Goal: Find specific page/section: Find specific page/section

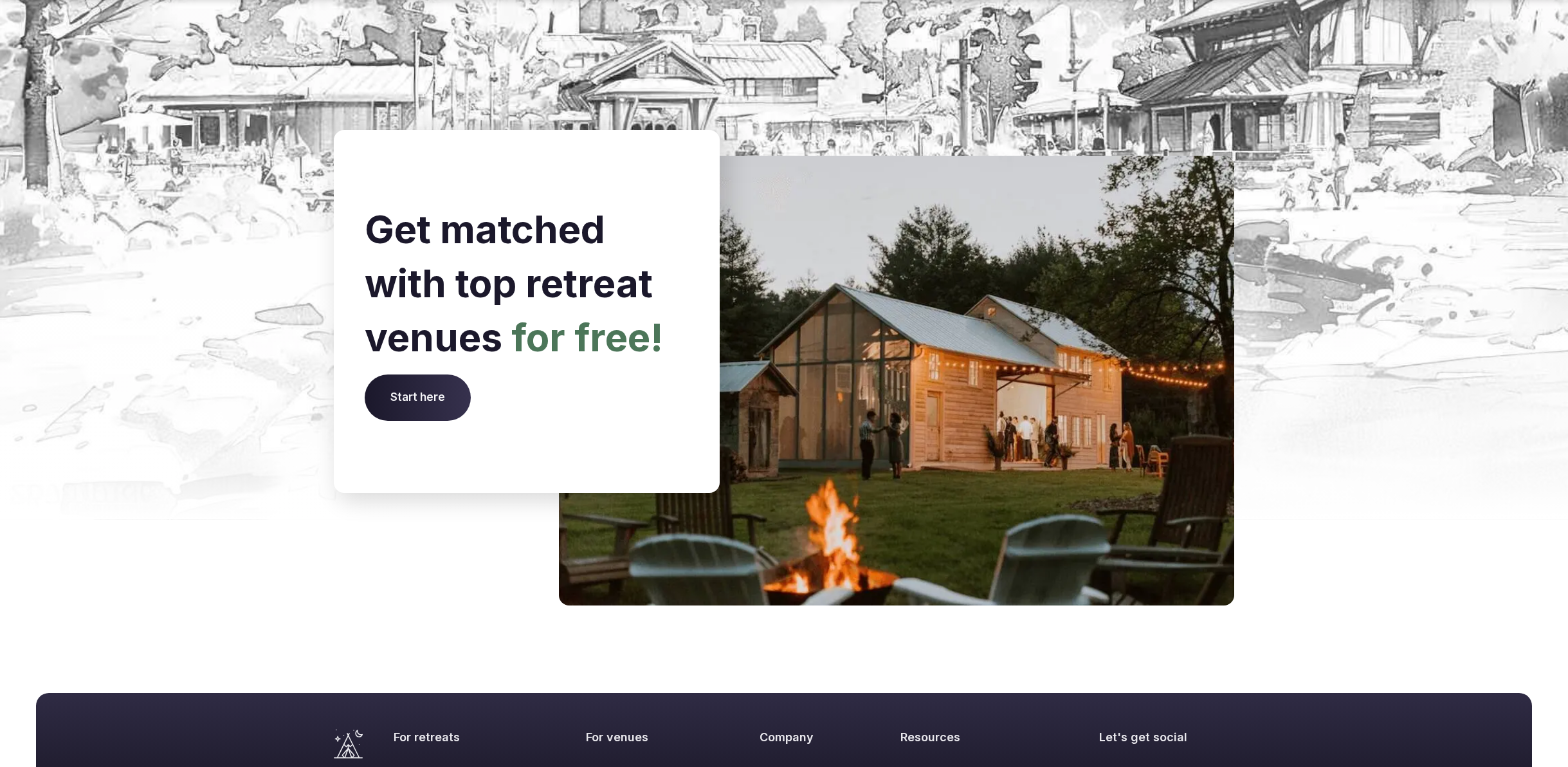
scroll to position [5158, 0]
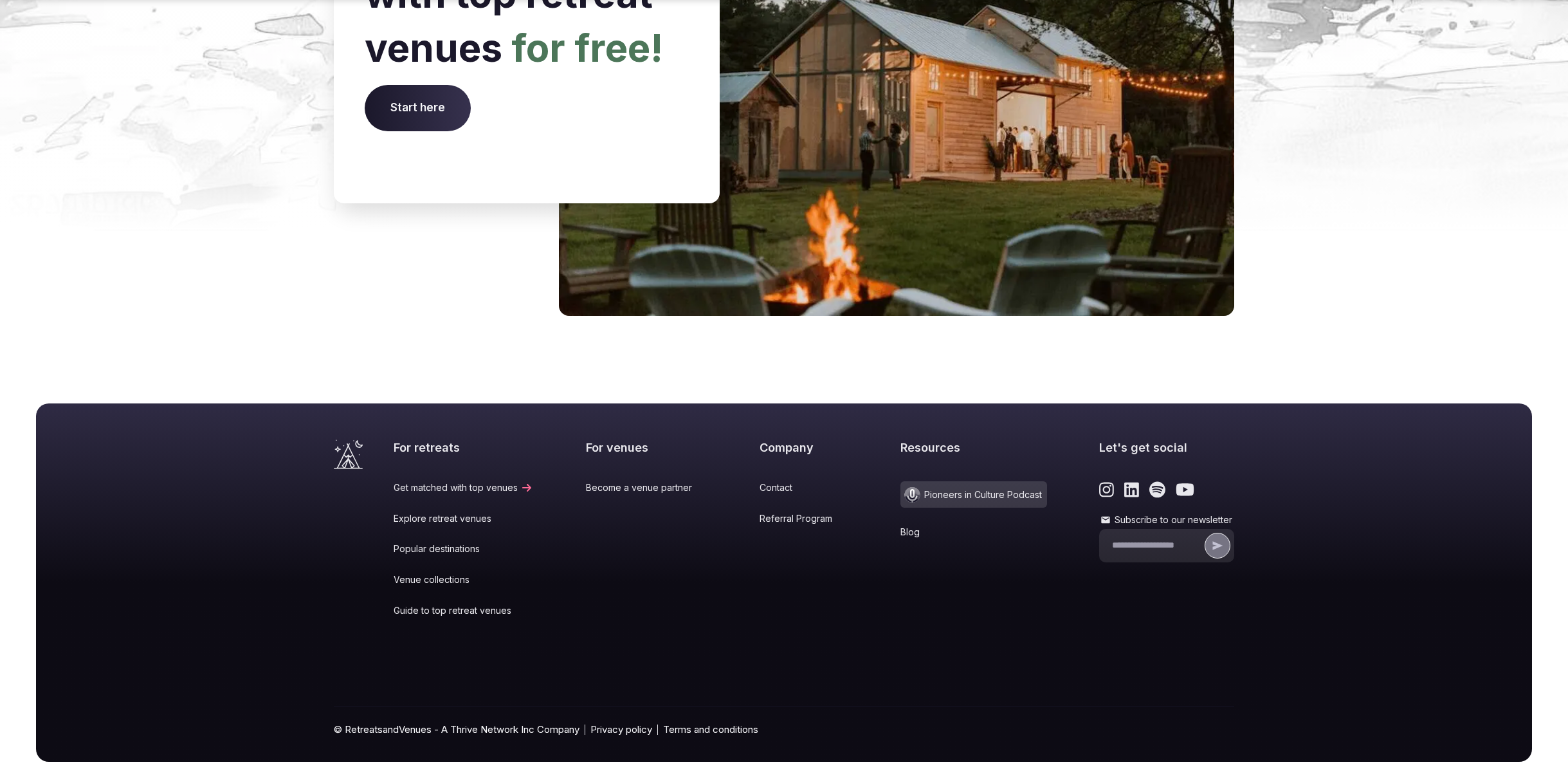
click at [436, 542] on link "Popular destinations" at bounding box center [463, 549] width 140 height 13
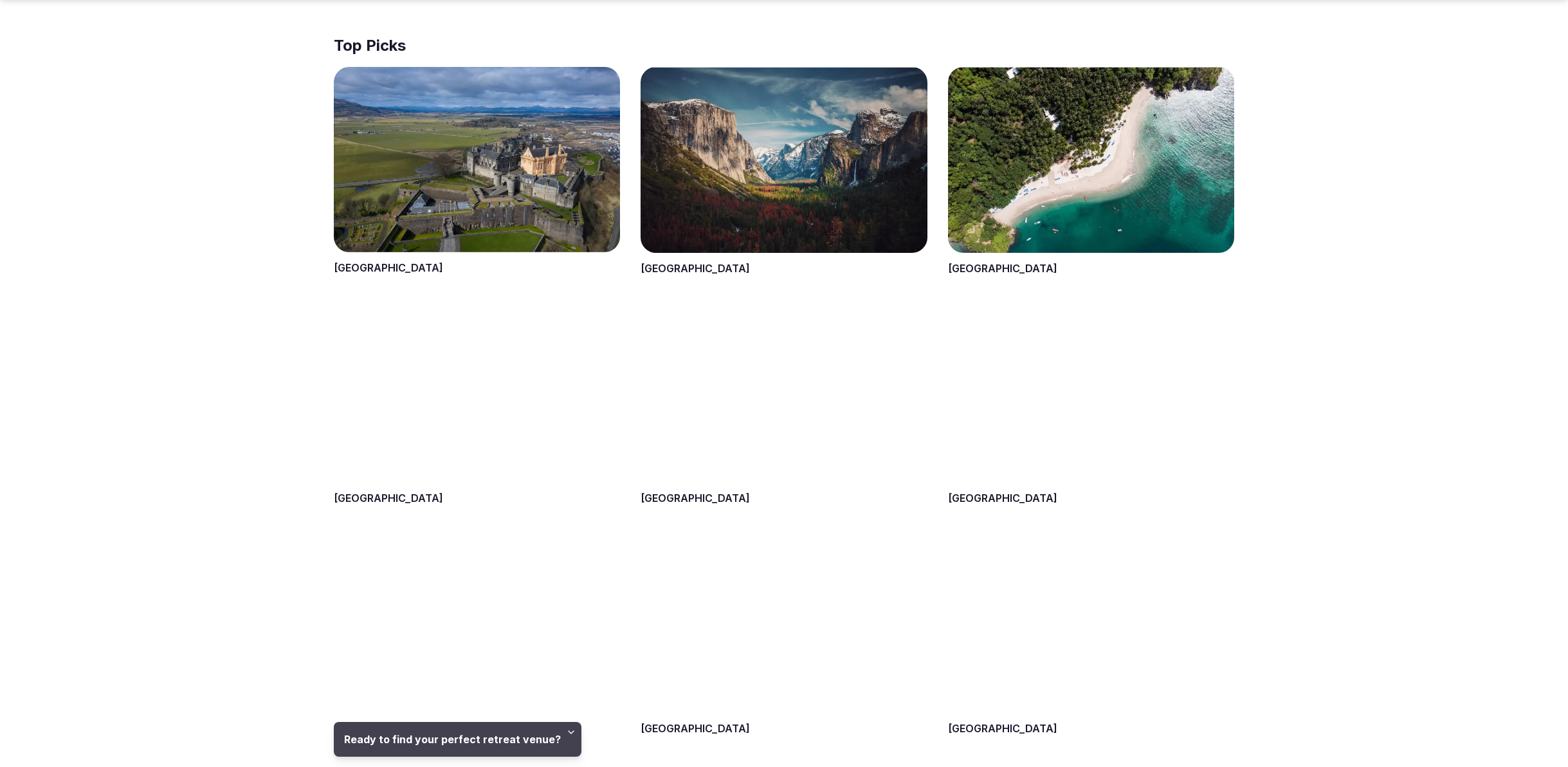
scroll to position [616, 0]
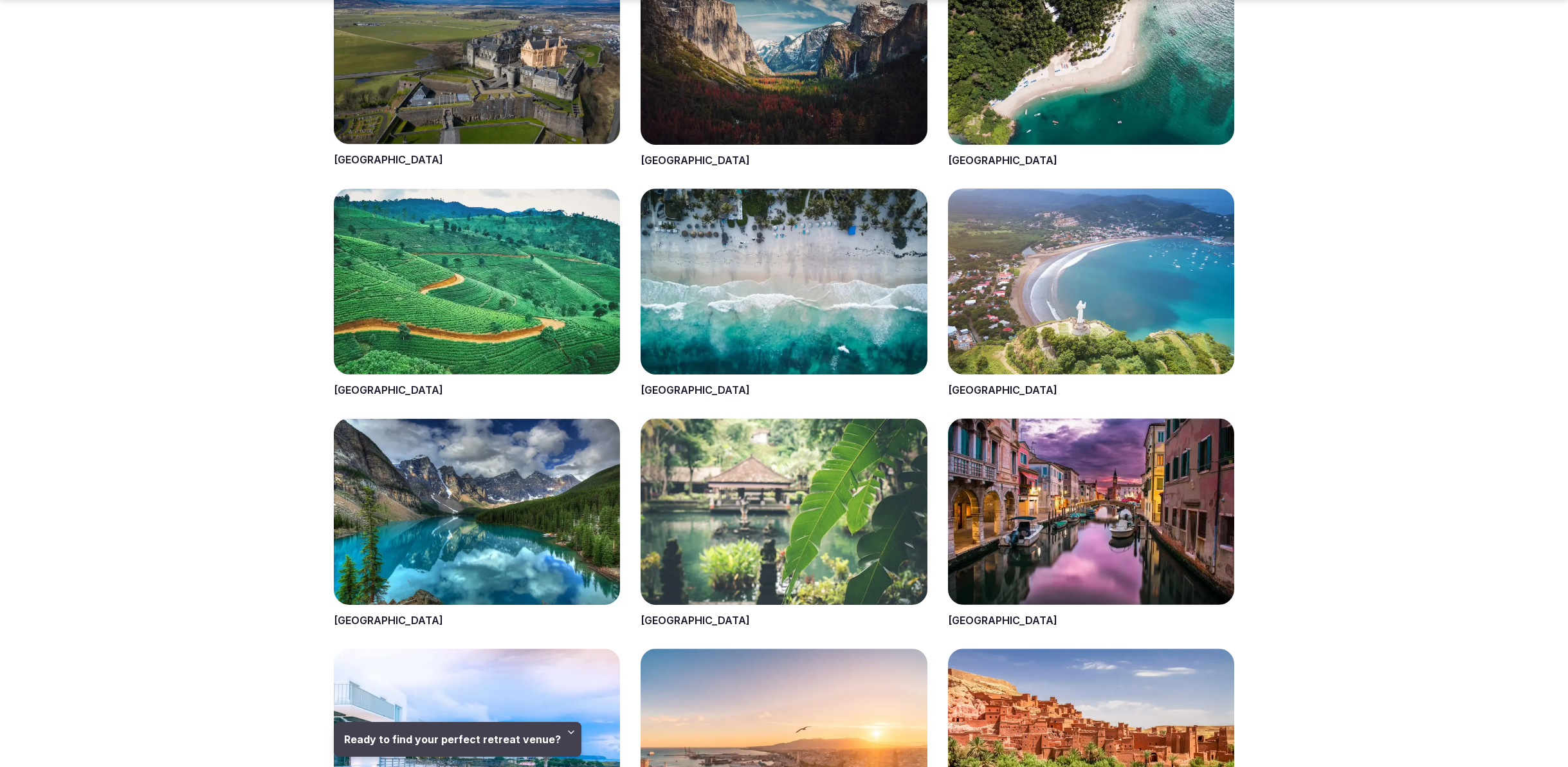
click at [762, 113] on span at bounding box center [783, 63] width 286 height 209
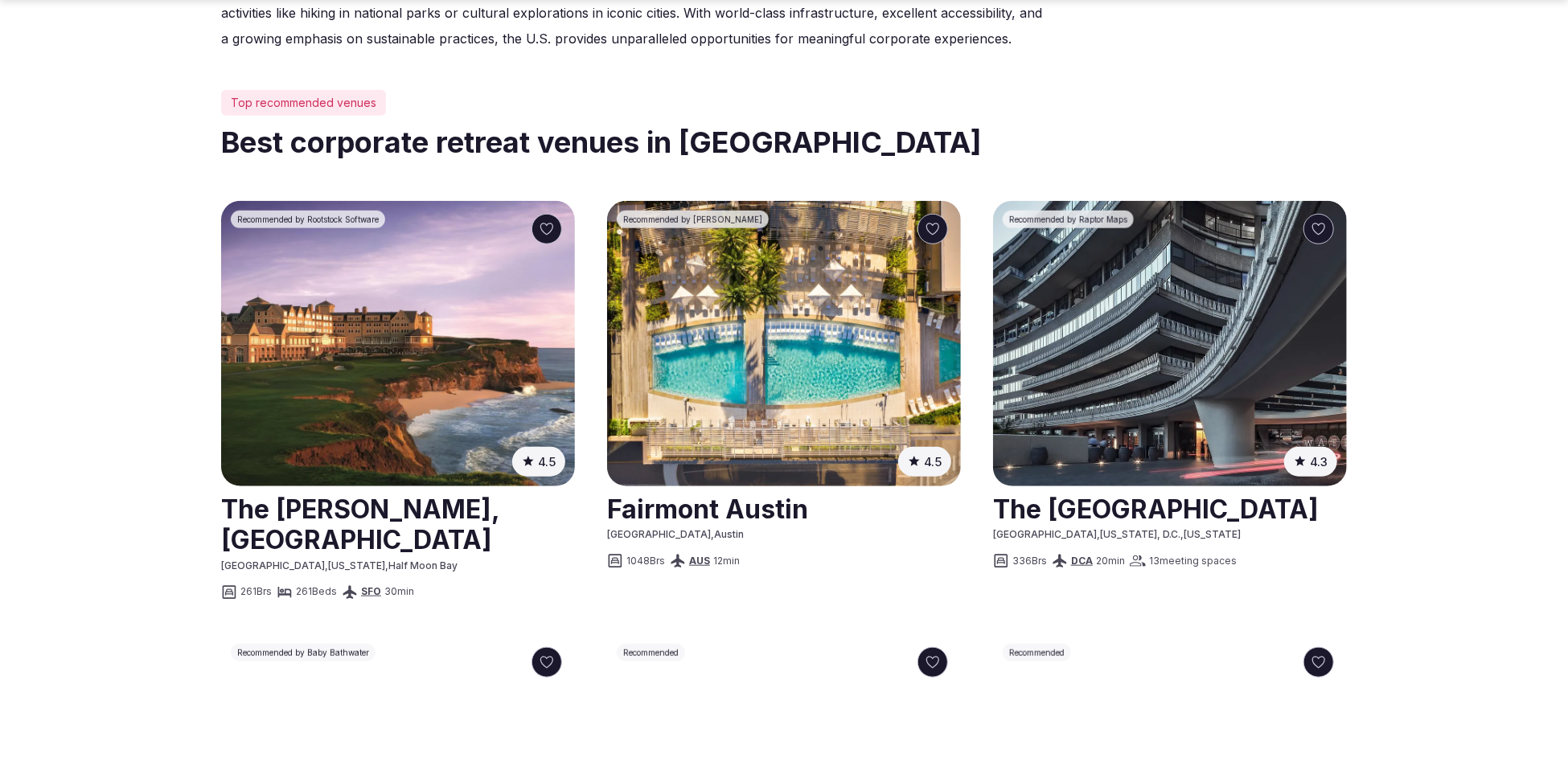
scroll to position [698, 0]
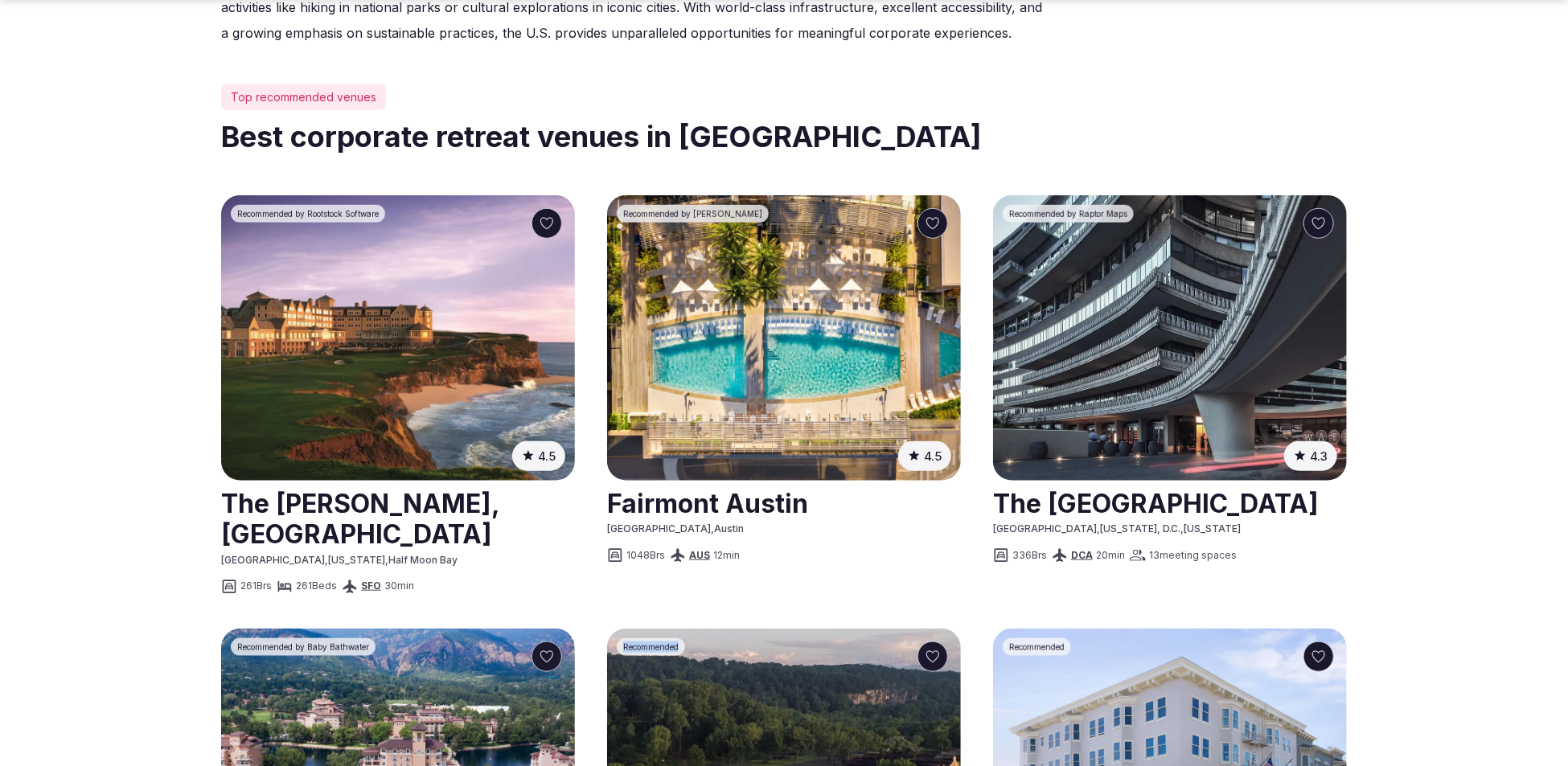
drag, startPoint x: 680, startPoint y: 647, endPoint x: 620, endPoint y: 646, distance: 60.0
click at [620, 646] on div "Recommended" at bounding box center [650, 647] width 68 height 18
click at [623, 647] on span "Recommended" at bounding box center [650, 647] width 56 height 11
drag, startPoint x: 623, startPoint y: 645, endPoint x: 682, endPoint y: 648, distance: 59.1
click at [682, 648] on div "Recommended" at bounding box center [650, 647] width 68 height 18
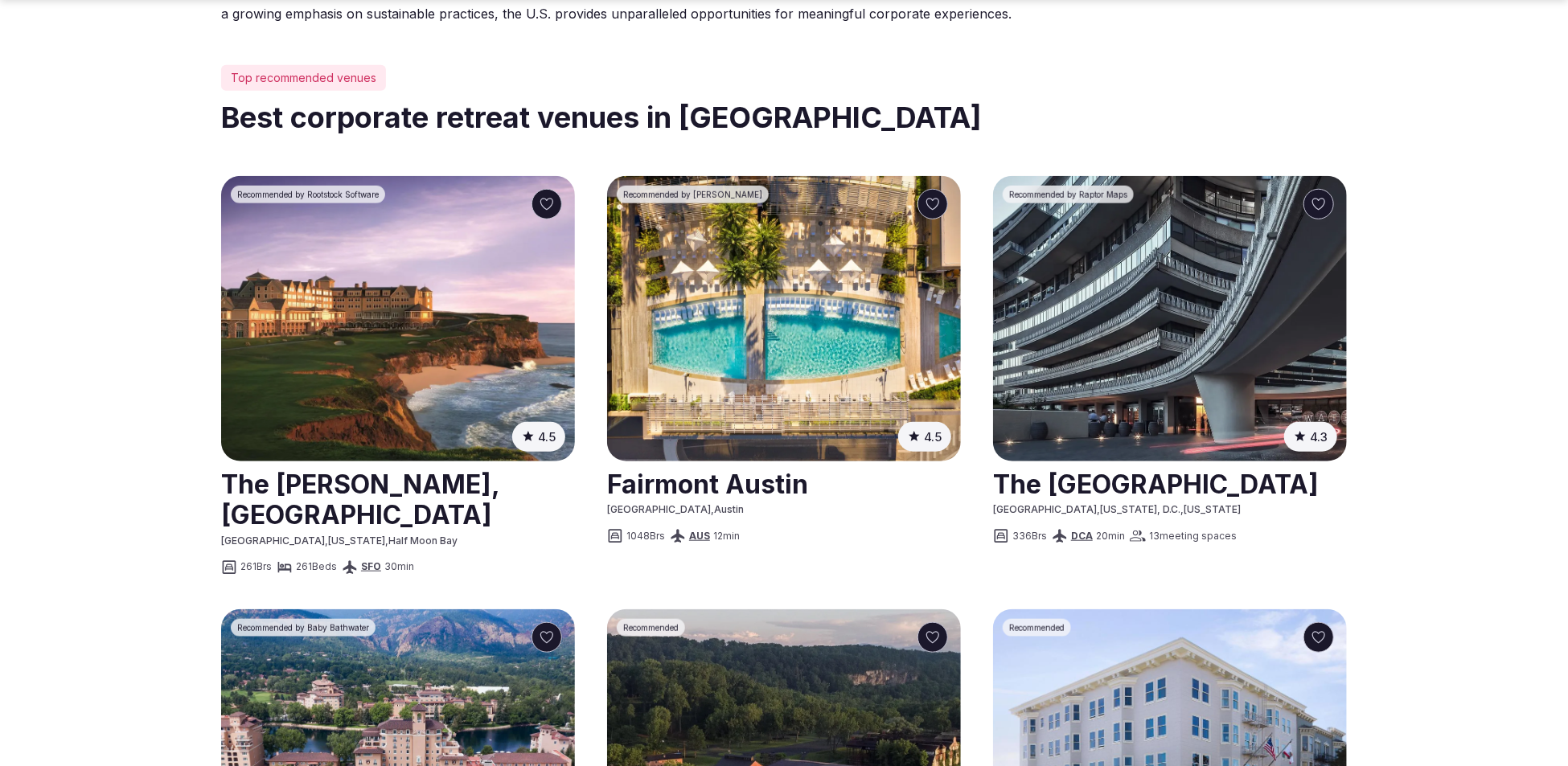
scroll to position [727, 0]
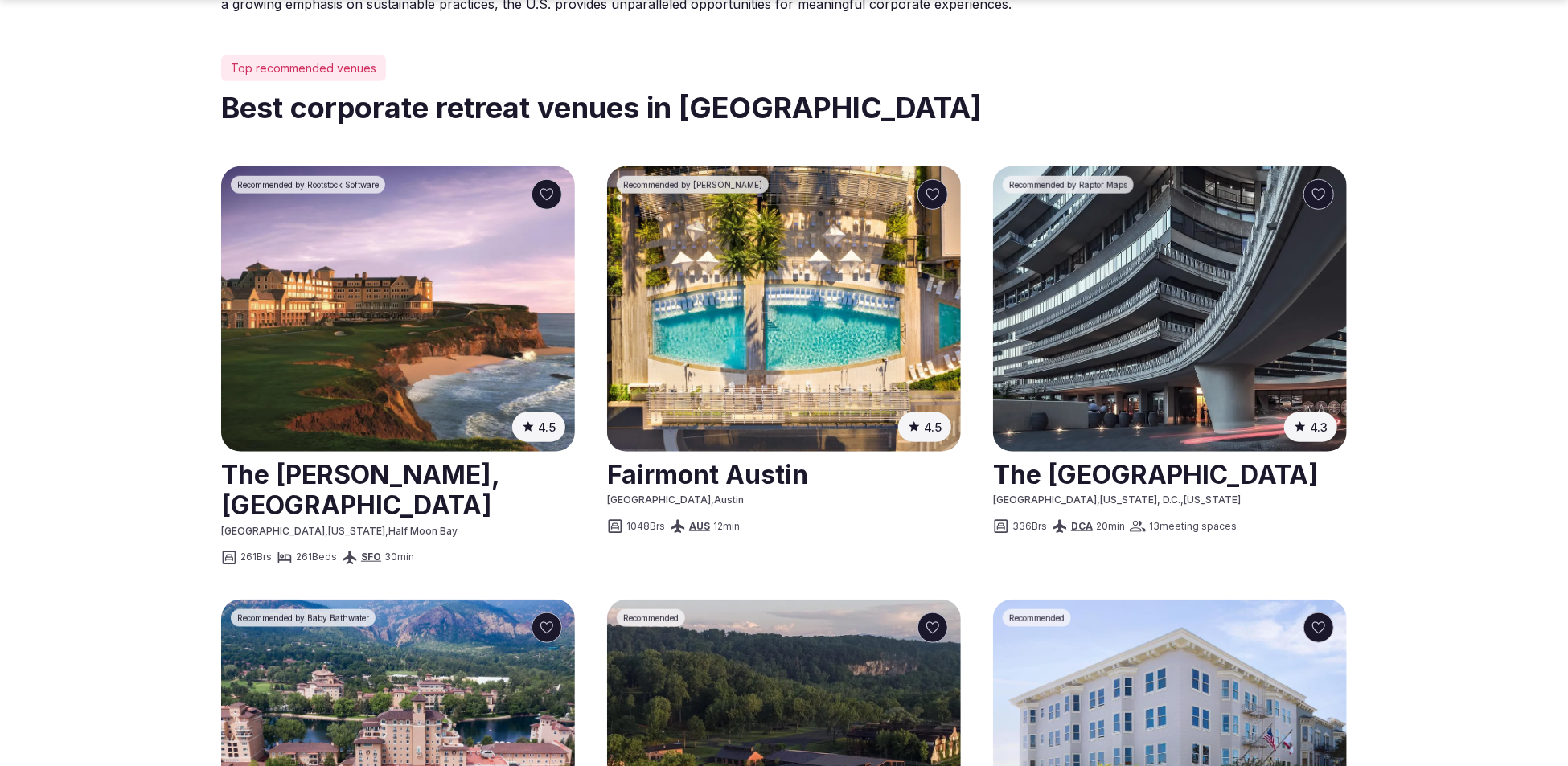
click at [0, 0] on span "( 4060 )" at bounding box center [0, 0] width 0 height 0
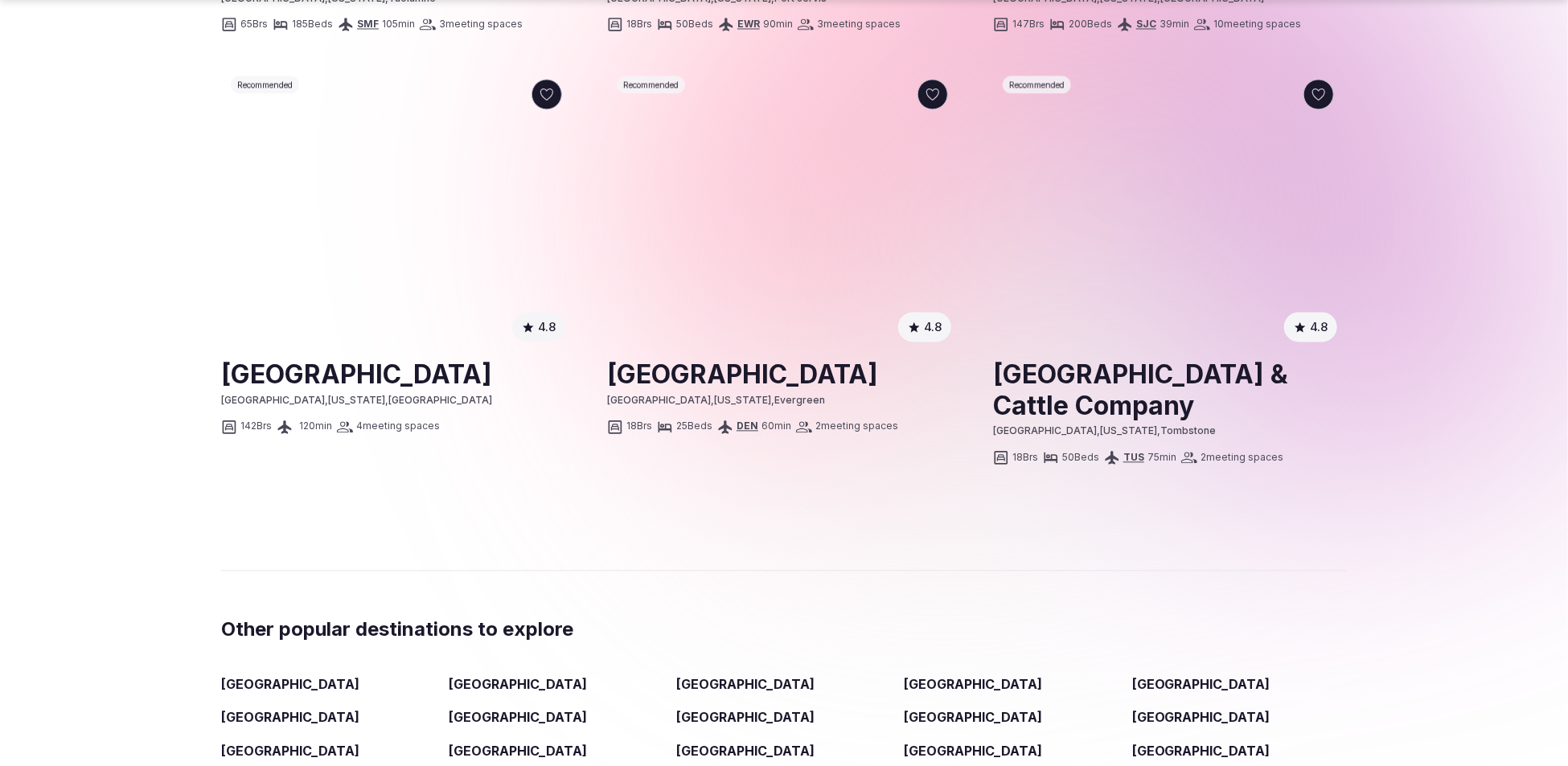
scroll to position [1983, 0]
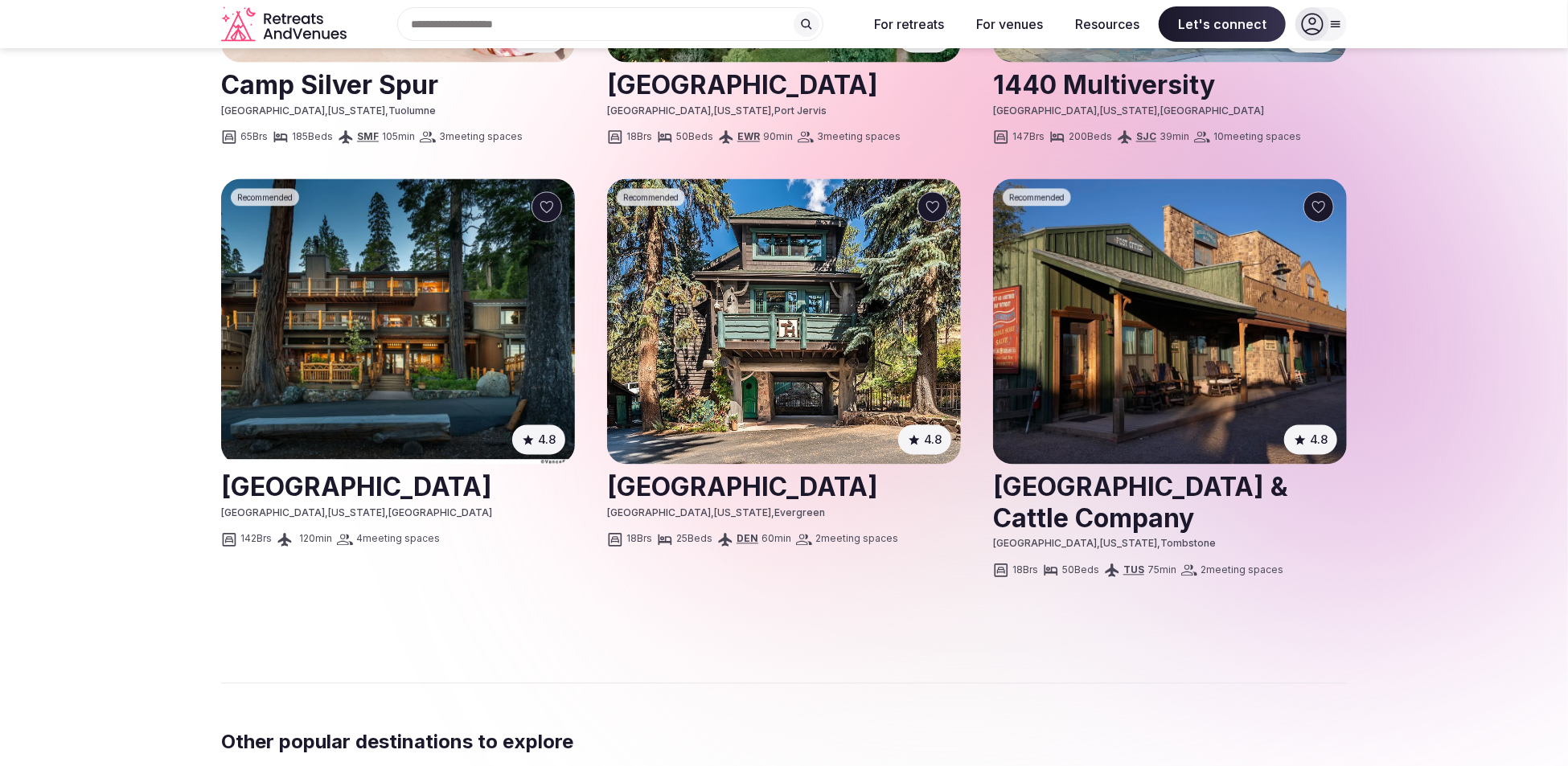
click at [0, 0] on span "( 37 )" at bounding box center [0, 0] width 0 height 0
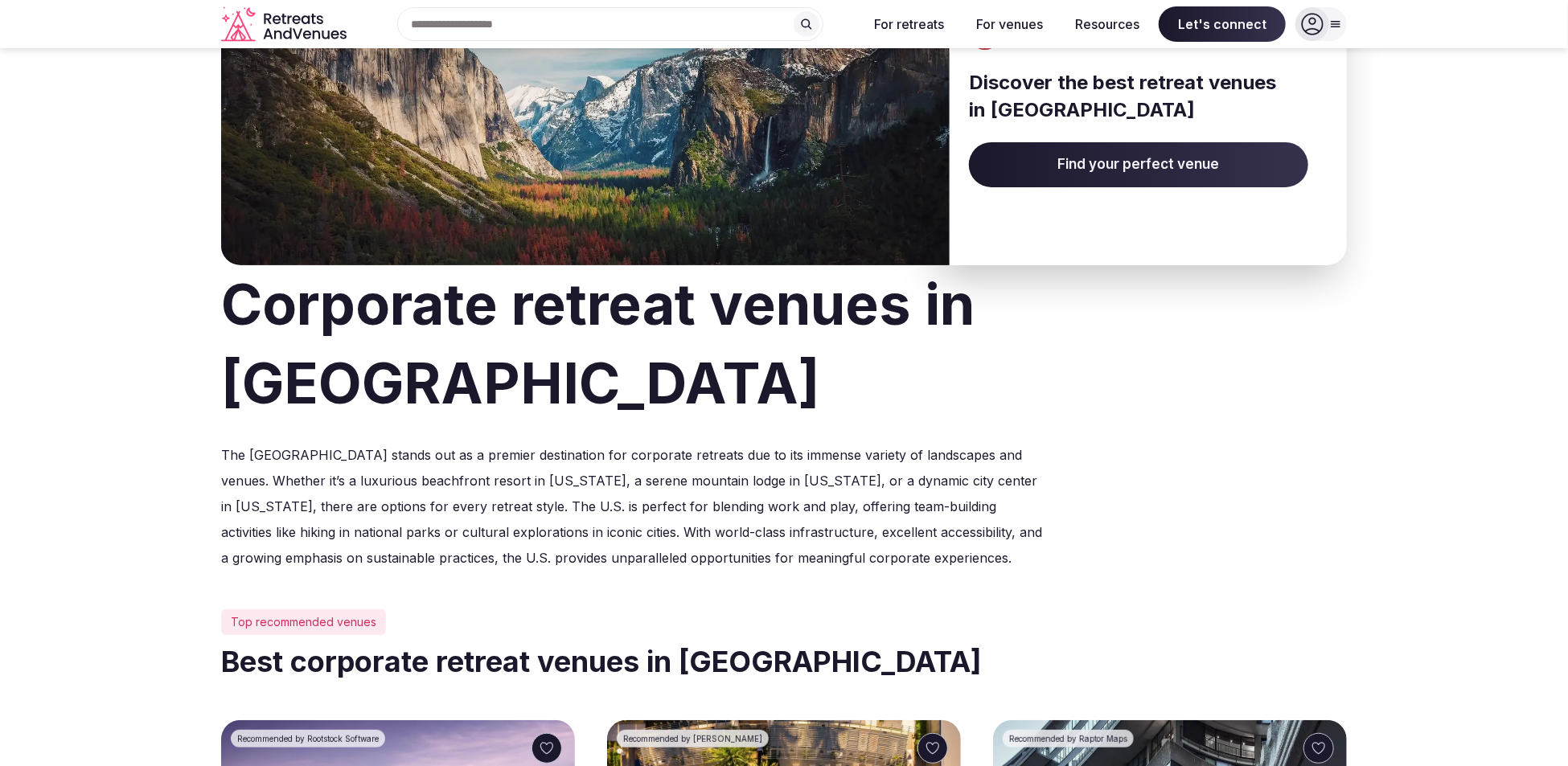
scroll to position [152, 0]
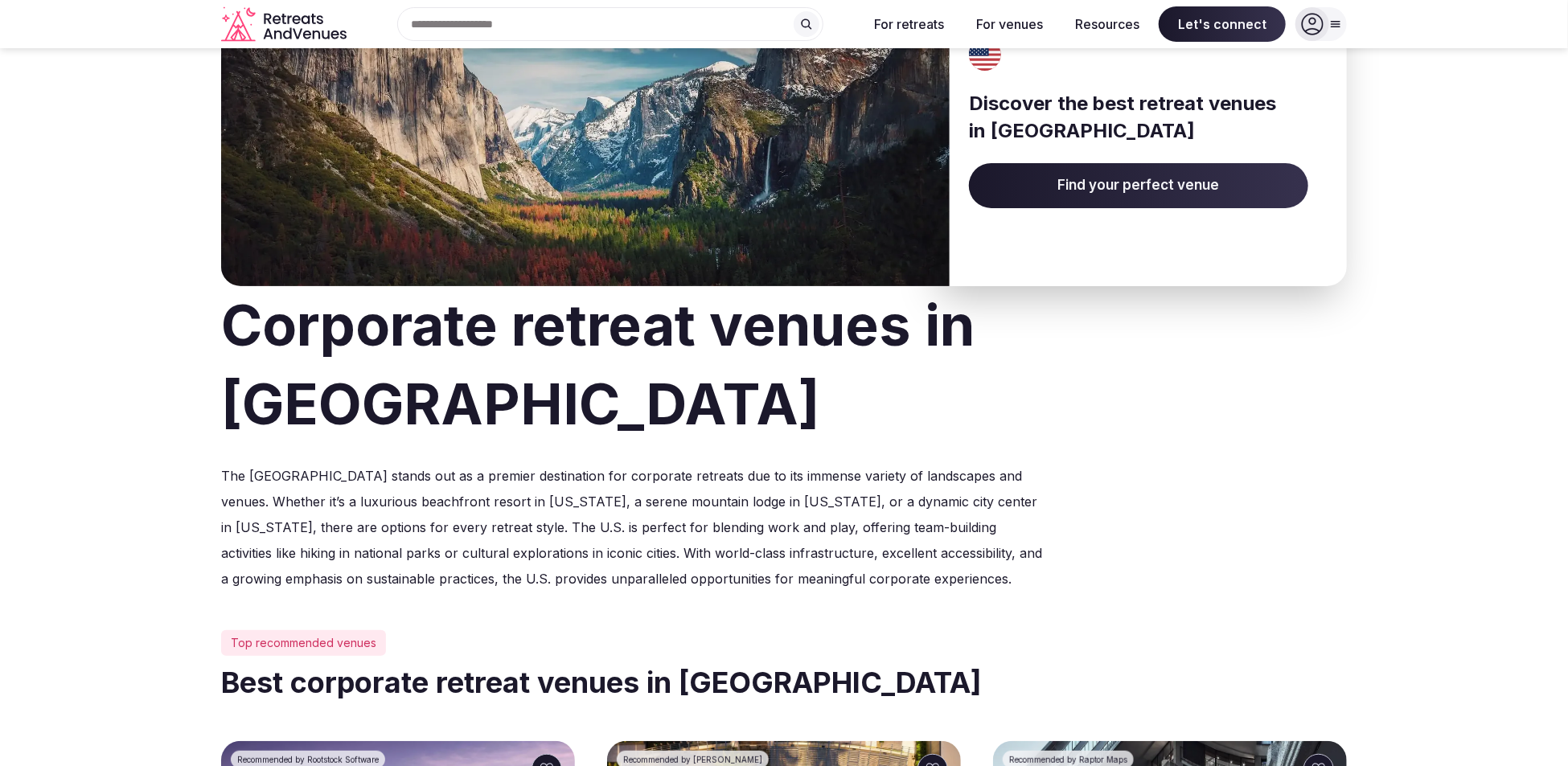
click at [665, 23] on input "text" at bounding box center [611, 24] width 426 height 34
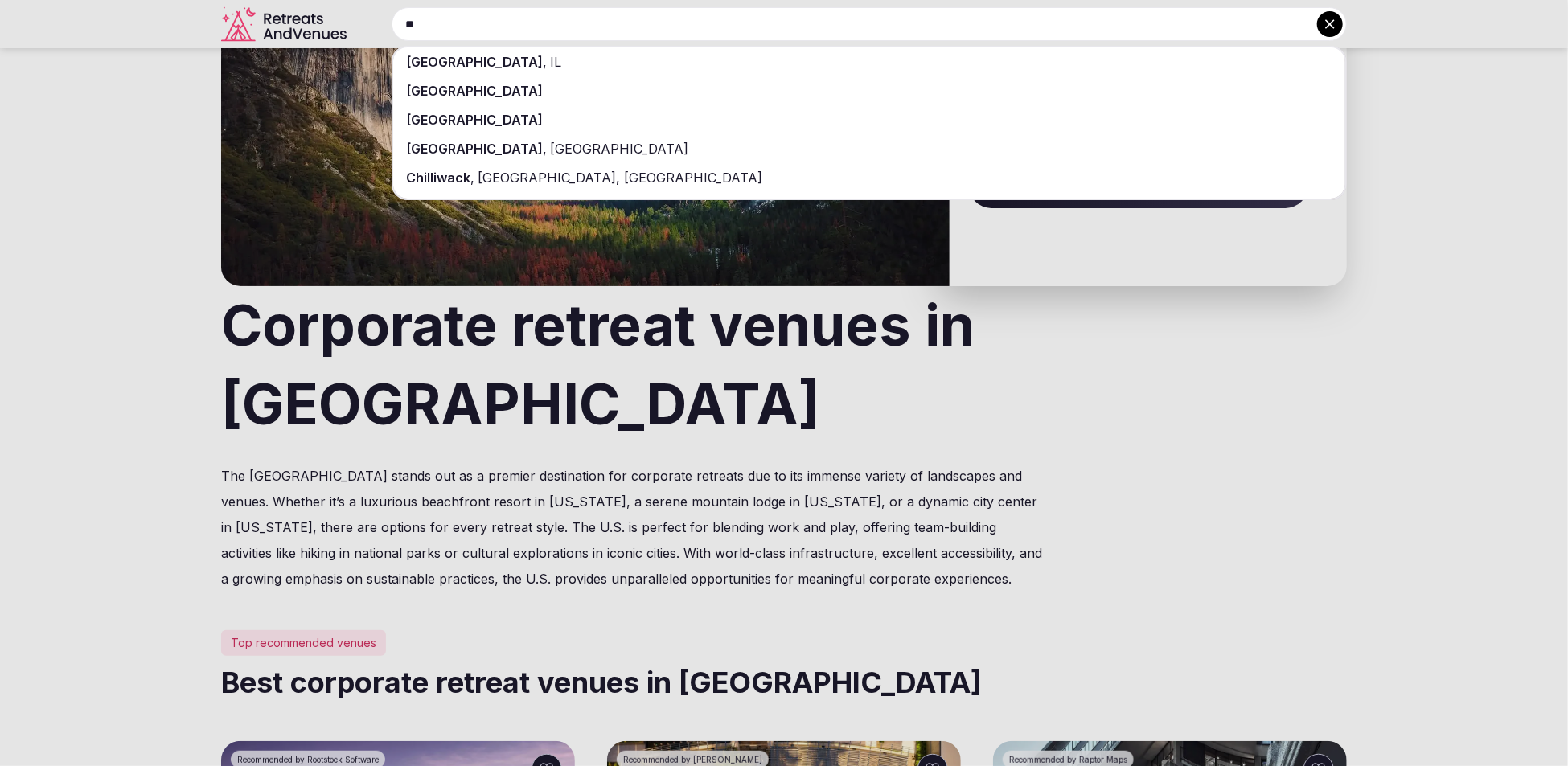
type input "*"
type input "******"
click at [651, 65] on div "[GEOGRAPHIC_DATA]" at bounding box center [869, 62] width 952 height 29
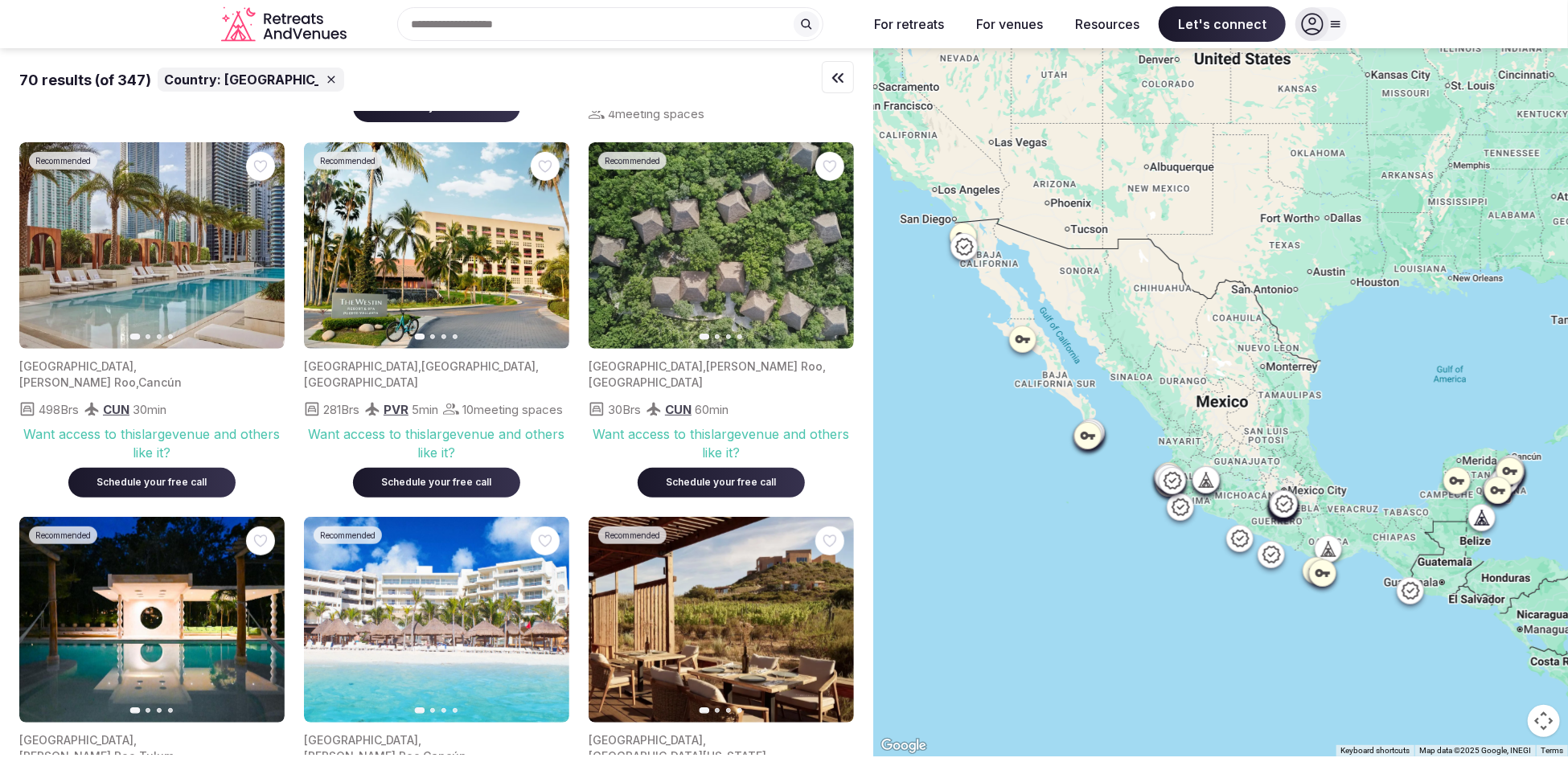
scroll to position [401, 0]
